Goal: Information Seeking & Learning: Learn about a topic

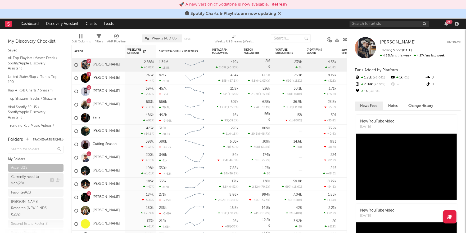
click at [26, 184] on div "Currently need to sign ( 28 )" at bounding box center [29, 180] width 37 height 13
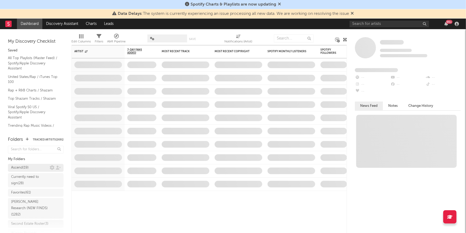
click at [25, 170] on div "Ascend ( 19 )" at bounding box center [19, 167] width 17 height 6
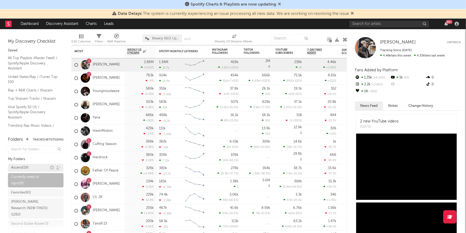
click at [27, 168] on div "Ascend ( 19 )" at bounding box center [19, 167] width 17 height 6
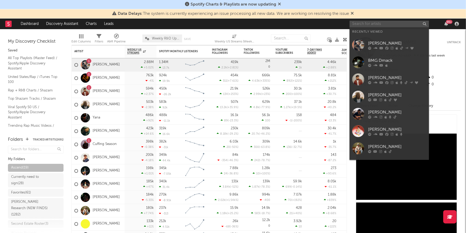
click at [368, 26] on input "text" at bounding box center [389, 24] width 79 height 7
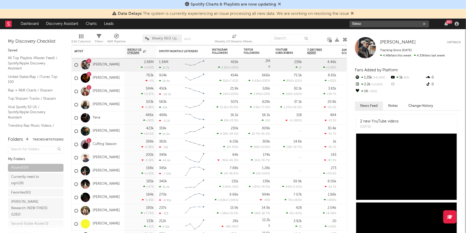
type input "llieso"
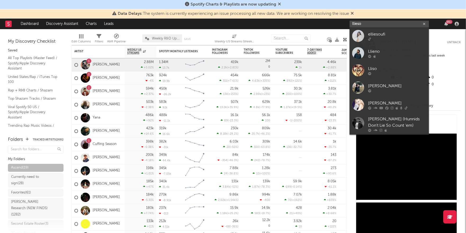
click at [425, 24] on icon "button" at bounding box center [424, 23] width 3 height 3
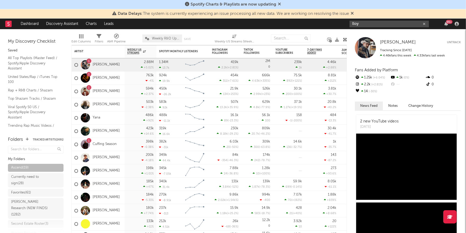
click at [378, 22] on input "lloy" at bounding box center [389, 24] width 79 height 7
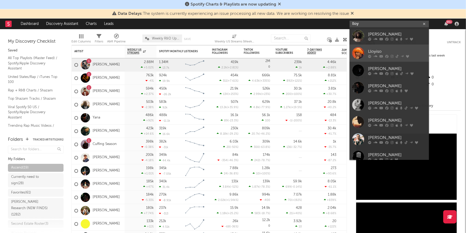
type input "lloy"
click at [375, 52] on div "Lloyiso" at bounding box center [397, 51] width 58 height 6
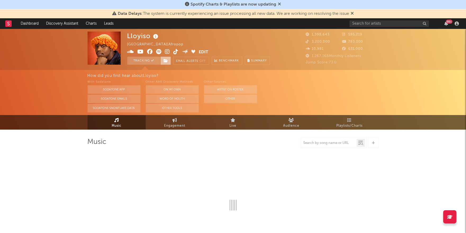
click at [168, 60] on icon at bounding box center [166, 61] width 5 height 4
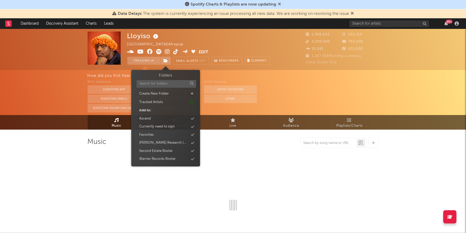
select select "6m"
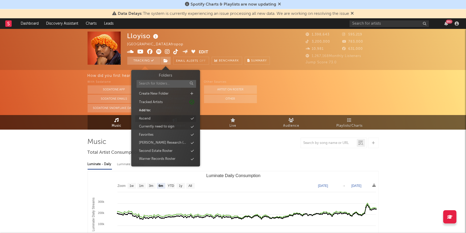
click at [154, 118] on div "Ascend" at bounding box center [165, 118] width 61 height 7
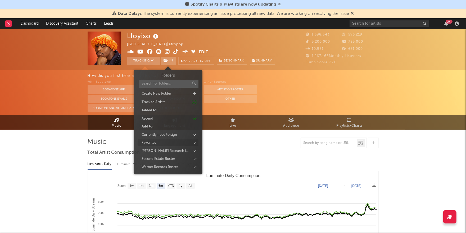
click at [155, 143] on div "Favorites" at bounding box center [149, 142] width 15 height 5
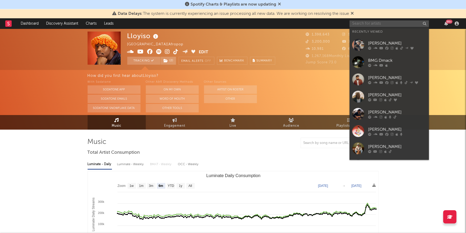
click at [380, 23] on input "text" at bounding box center [389, 23] width 79 height 7
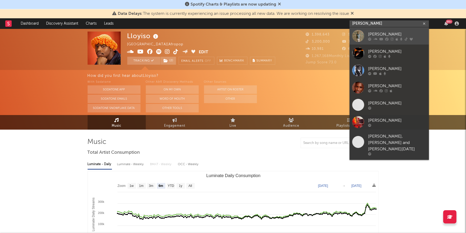
type input "[PERSON_NAME]"
click at [396, 29] on link "[PERSON_NAME]" at bounding box center [389, 35] width 79 height 17
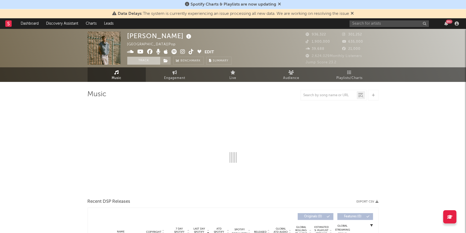
click at [149, 63] on button "Track" at bounding box center [143, 61] width 33 height 8
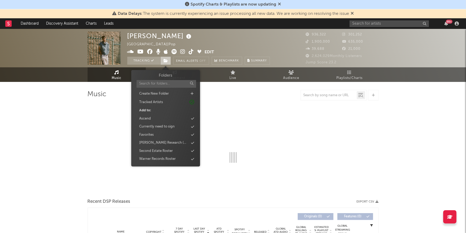
click at [168, 62] on icon at bounding box center [166, 61] width 5 height 4
select select "6m"
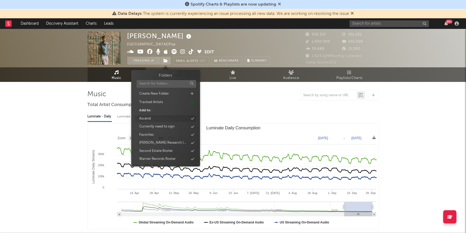
click at [150, 119] on div "Ascend" at bounding box center [145, 118] width 12 height 5
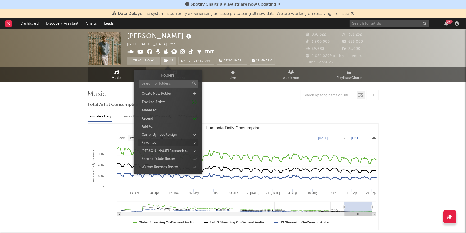
click at [149, 142] on div "Favorites" at bounding box center [149, 142] width 15 height 5
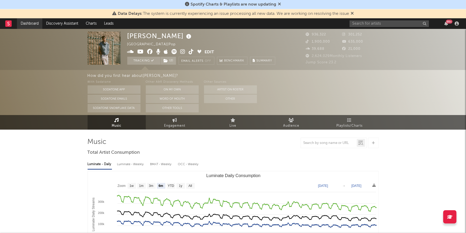
click at [26, 25] on link "Dashboard" at bounding box center [29, 23] width 25 height 11
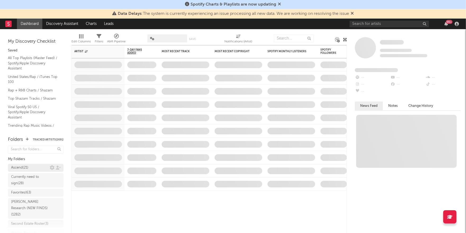
click at [28, 165] on div "Ascend ( 21 )" at bounding box center [19, 167] width 17 height 6
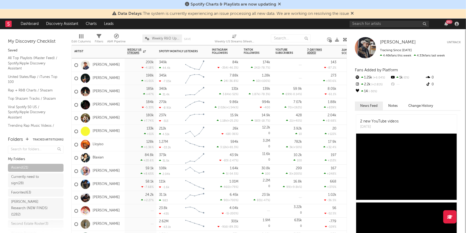
click at [111, 143] on div "Lloyiso" at bounding box center [98, 144] width 53 height 13
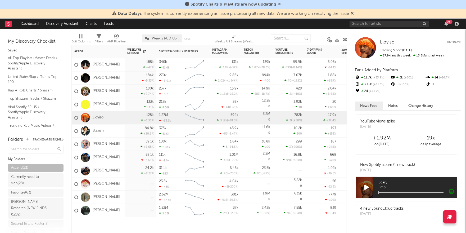
click at [122, 196] on div "[PERSON_NAME]" at bounding box center [98, 197] width 53 height 13
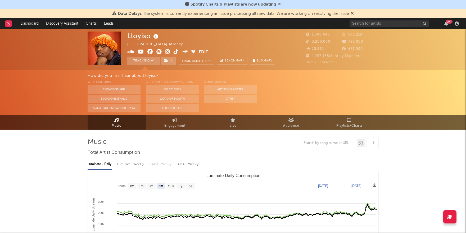
select select "6m"
click at [295, 125] on span "Audience" at bounding box center [291, 126] width 16 height 6
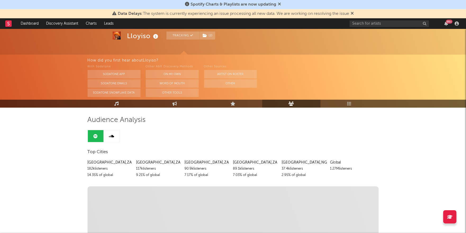
scroll to position [23, 0]
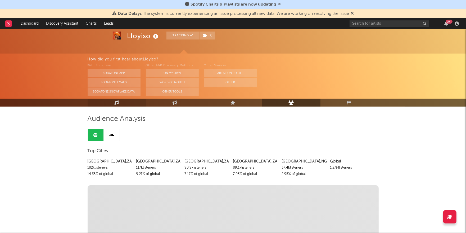
click at [113, 104] on link "Music" at bounding box center [117, 102] width 58 height 8
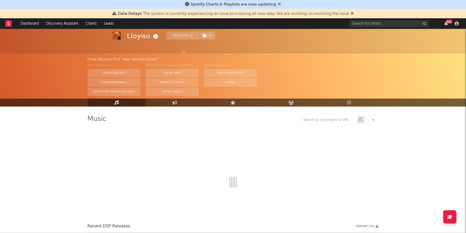
select select "6m"
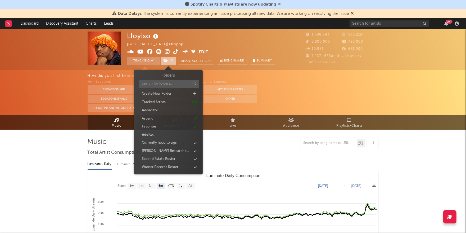
click at [170, 59] on span "( 2 )" at bounding box center [168, 61] width 16 height 8
click at [158, 118] on div "Ascend" at bounding box center [168, 118] width 61 height 7
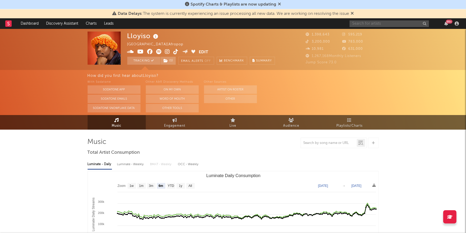
click at [388, 26] on input "text" at bounding box center [389, 23] width 79 height 7
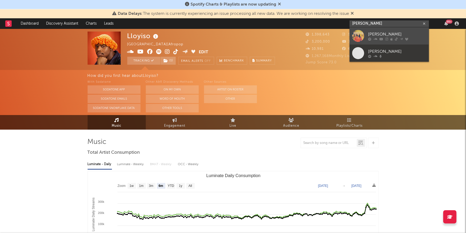
type input "saidie jean"
click at [394, 34] on div "[PERSON_NAME]" at bounding box center [397, 34] width 58 height 6
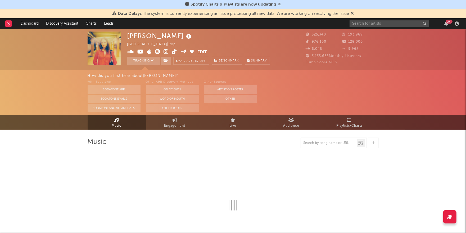
select select "6m"
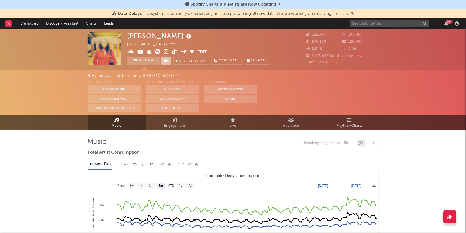
click at [165, 60] on icon at bounding box center [166, 61] width 5 height 4
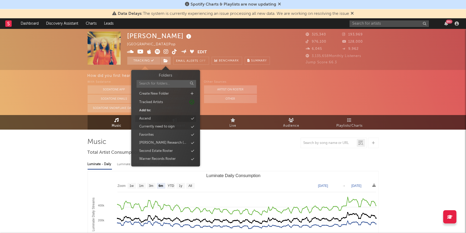
click at [149, 119] on div "Ascend" at bounding box center [145, 118] width 12 height 5
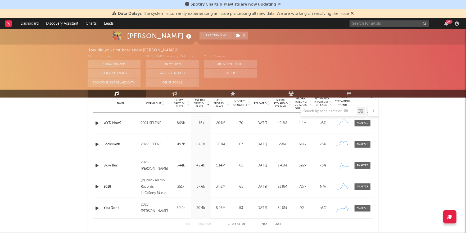
scroll to position [218, 0]
drag, startPoint x: 164, startPoint y: 122, endPoint x: 148, endPoint y: 122, distance: 15.4
click at [148, 122] on div "2021 SELENE" at bounding box center [155, 122] width 29 height 6
copy div "SELENE"
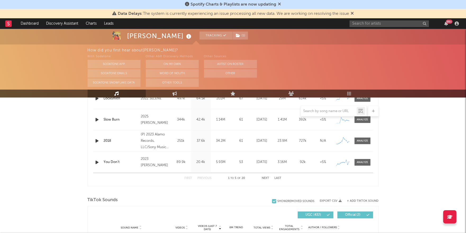
scroll to position [269, 0]
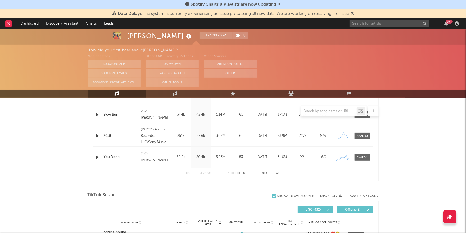
click at [266, 173] on button "Next" at bounding box center [265, 173] width 7 height 3
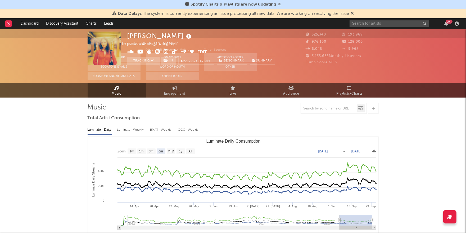
scroll to position [0, 0]
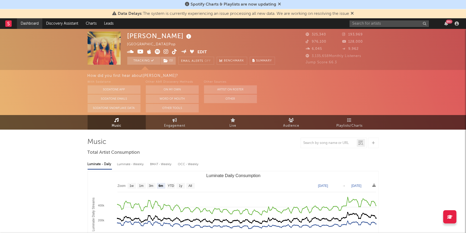
click at [29, 23] on link "Dashboard" at bounding box center [29, 23] width 25 height 11
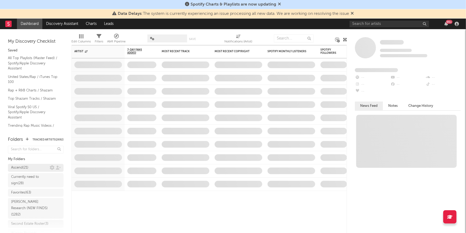
click at [33, 167] on div "Ascend ( 21 )" at bounding box center [30, 167] width 39 height 6
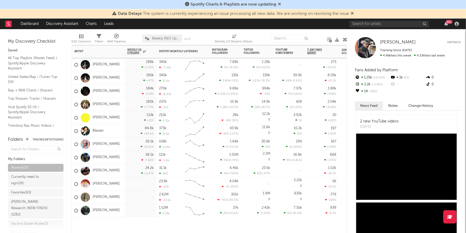
click at [120, 198] on div "[PERSON_NAME]" at bounding box center [98, 197] width 53 height 13
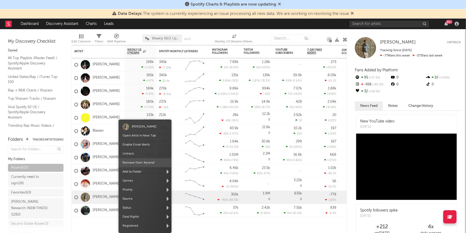
click at [153, 160] on span "Remove from ' Ascend '" at bounding box center [145, 162] width 53 height 9
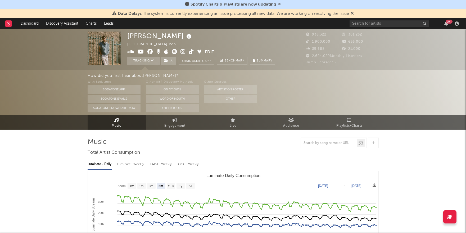
select select "6m"
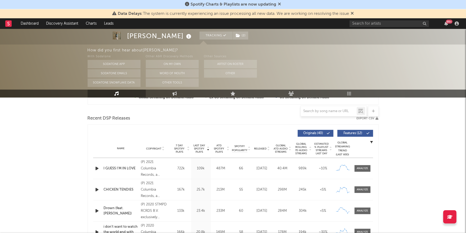
scroll to position [172, 0]
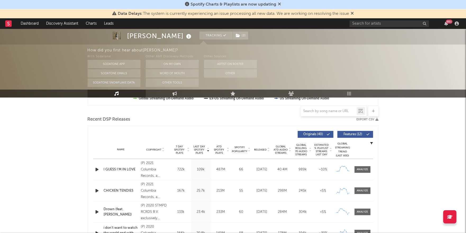
click at [260, 149] on span "Released" at bounding box center [260, 149] width 12 height 3
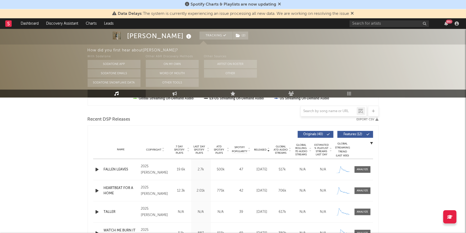
click at [260, 149] on span "Released" at bounding box center [260, 149] width 12 height 3
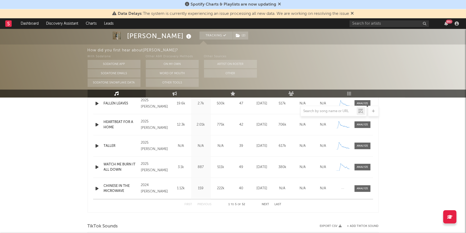
scroll to position [244, 0]
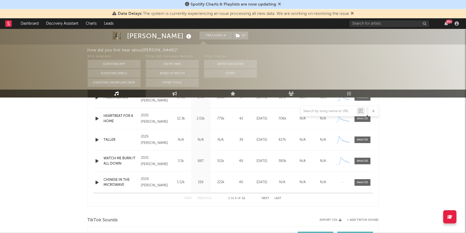
click at [265, 198] on button "Next" at bounding box center [265, 198] width 7 height 3
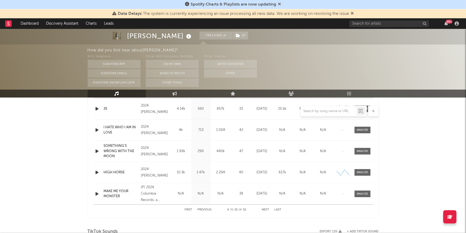
scroll to position [234, 0]
click at [268, 208] on button "Next" at bounding box center [265, 208] width 7 height 3
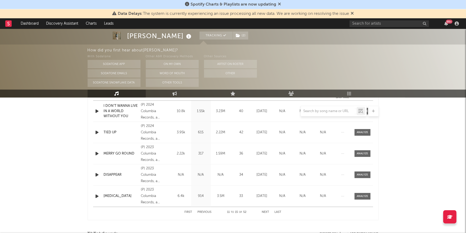
scroll to position [229, 0]
click at [267, 212] on button "Next" at bounding box center [265, 212] width 7 height 3
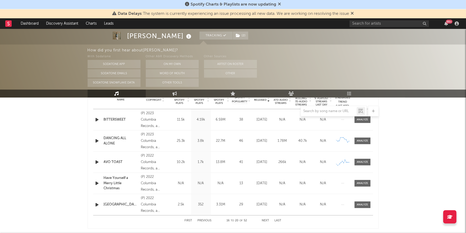
scroll to position [227, 0]
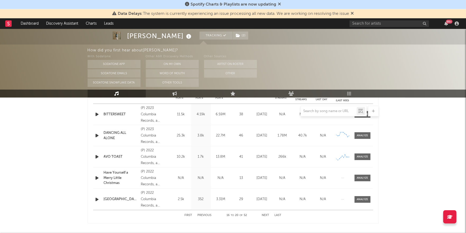
click at [265, 215] on button "Next" at bounding box center [265, 215] width 7 height 3
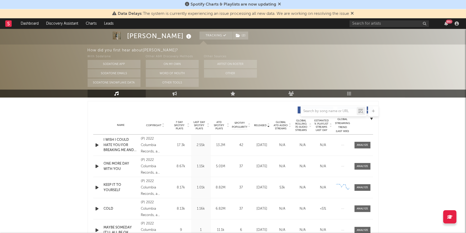
scroll to position [195, 0]
click at [260, 124] on span "Released" at bounding box center [260, 125] width 12 height 3
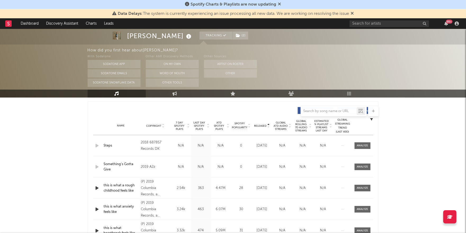
click at [260, 124] on span "Released" at bounding box center [260, 125] width 12 height 3
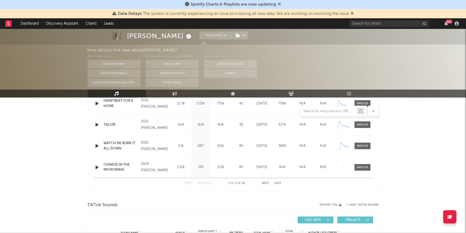
scroll to position [258, 0]
click at [267, 182] on button "Next" at bounding box center [265, 183] width 7 height 3
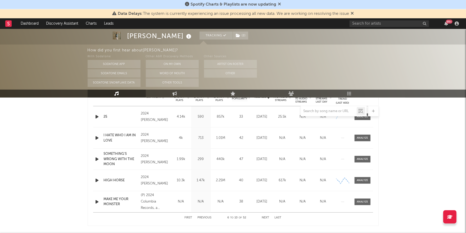
scroll to position [223, 0]
click at [263, 217] on button "Next" at bounding box center [265, 218] width 7 height 3
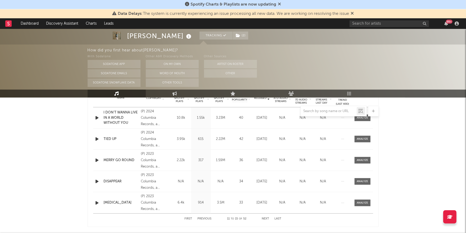
click at [263, 217] on button "Next" at bounding box center [265, 218] width 7 height 3
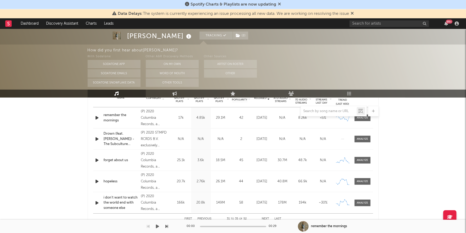
click at [203, 218] on button "Previous" at bounding box center [205, 218] width 14 height 3
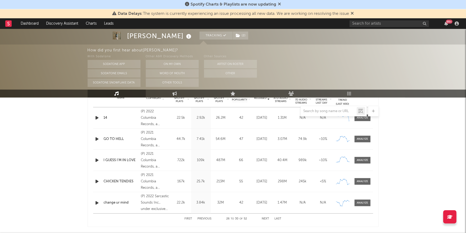
click at [266, 218] on button "Next" at bounding box center [265, 218] width 7 height 3
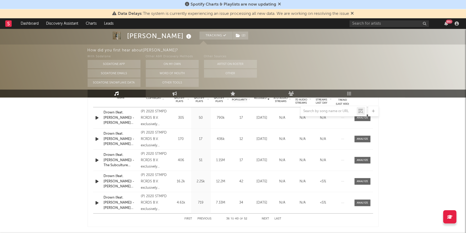
click at [266, 218] on button "Next" at bounding box center [265, 218] width 7 height 3
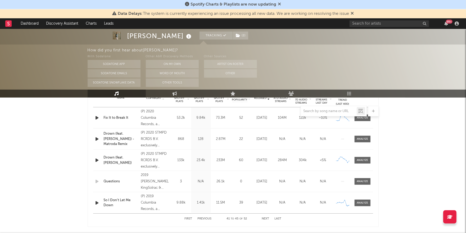
click at [266, 218] on button "Next" at bounding box center [265, 218] width 7 height 3
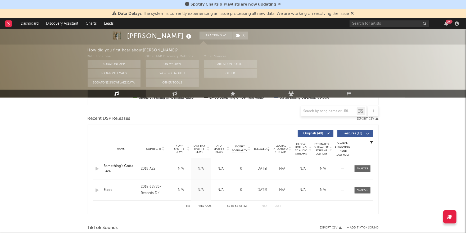
scroll to position [171, 0]
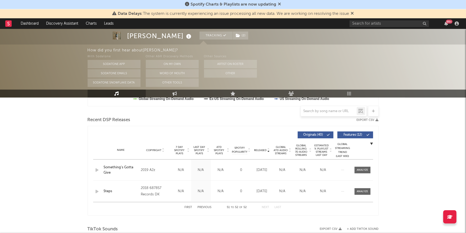
click at [181, 151] on span "7 Day Spotify Plays" at bounding box center [180, 150] width 14 height 10
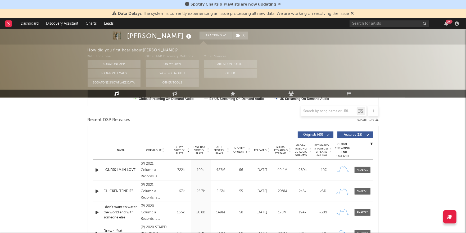
click at [181, 151] on span "7 Day Spotify Plays" at bounding box center [180, 150] width 14 height 10
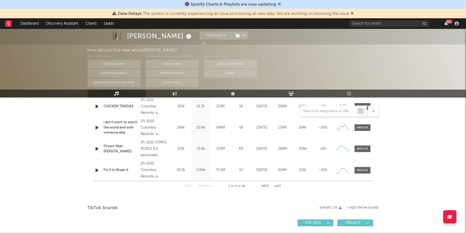
scroll to position [258, 0]
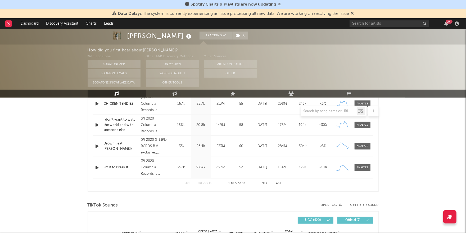
click at [263, 182] on button "Next" at bounding box center [265, 183] width 7 height 3
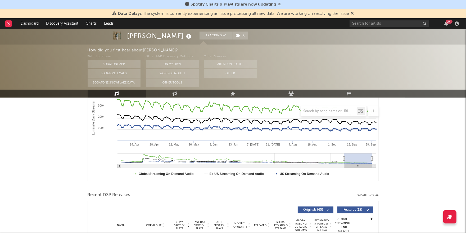
scroll to position [16, 0]
